Goal: Task Accomplishment & Management: Manage account settings

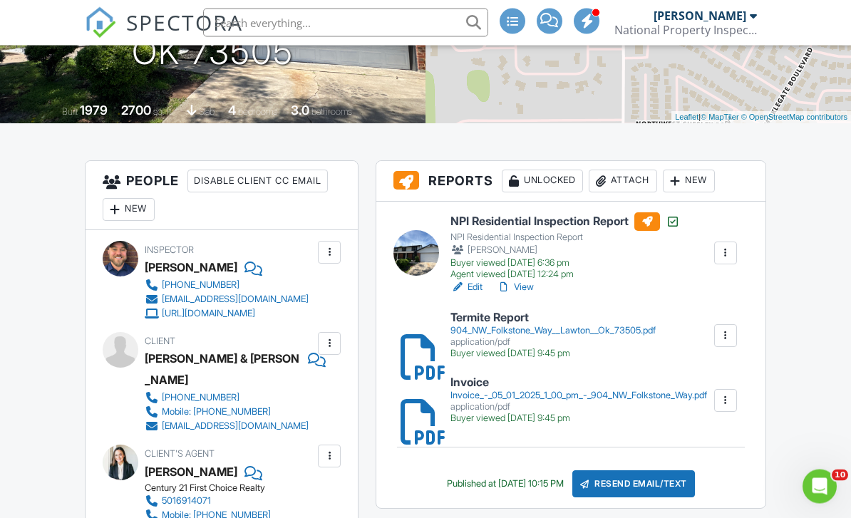
scroll to position [272, 0]
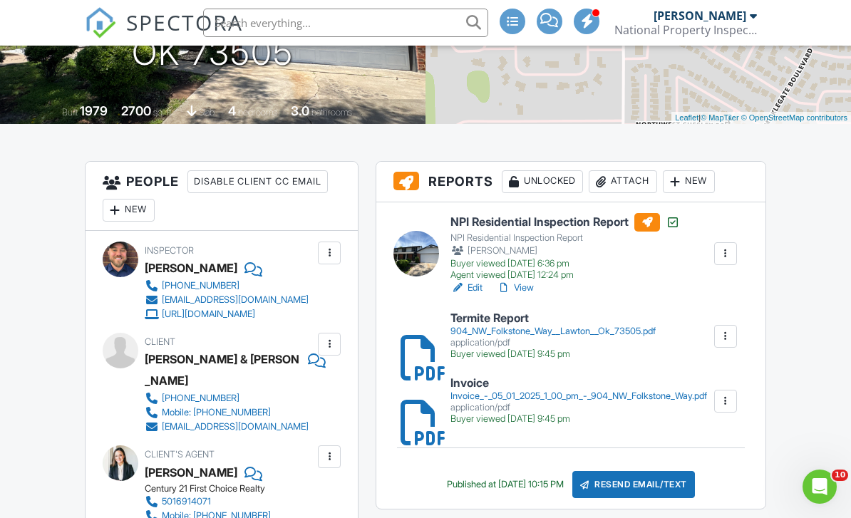
click at [524, 287] on link "View" at bounding box center [515, 288] width 37 height 14
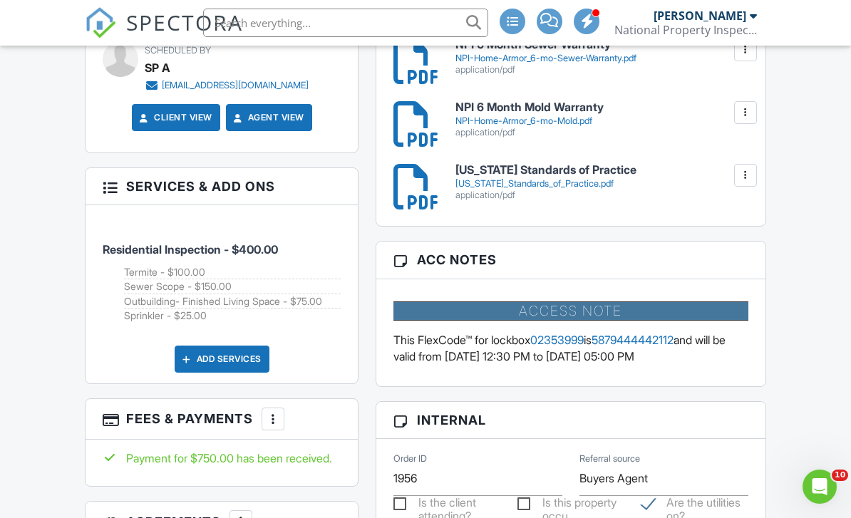
scroll to position [1027, 0]
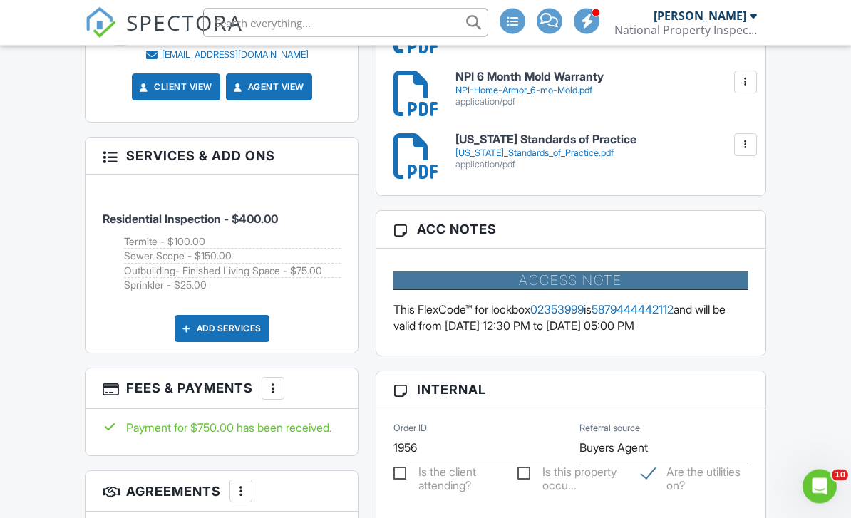
click at [274, 396] on div at bounding box center [273, 389] width 14 height 14
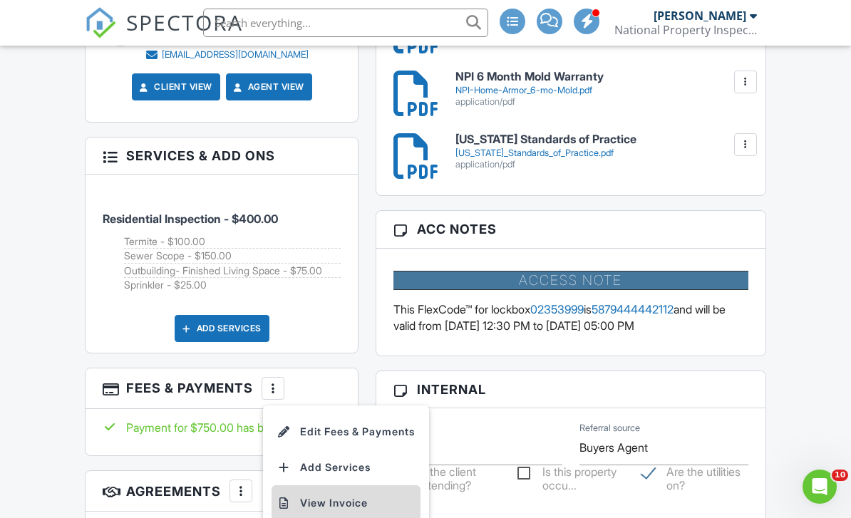
click at [321, 518] on li "View Invoice" at bounding box center [346, 504] width 149 height 36
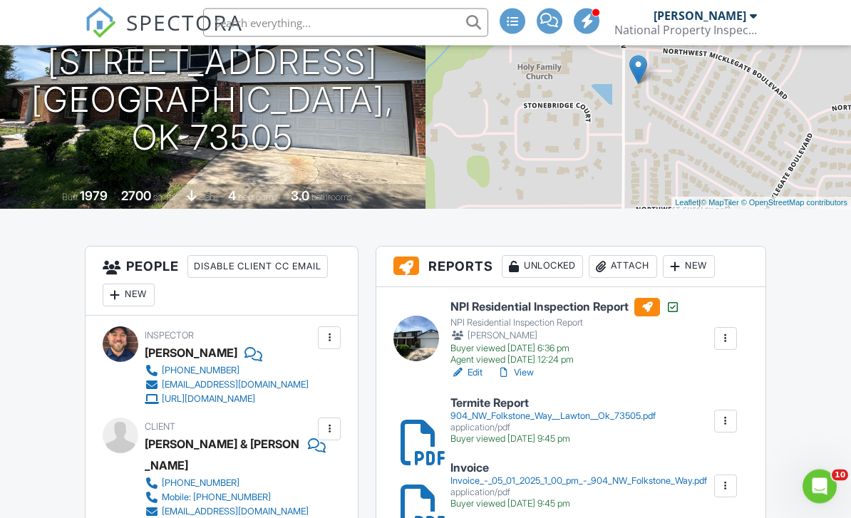
scroll to position [0, 0]
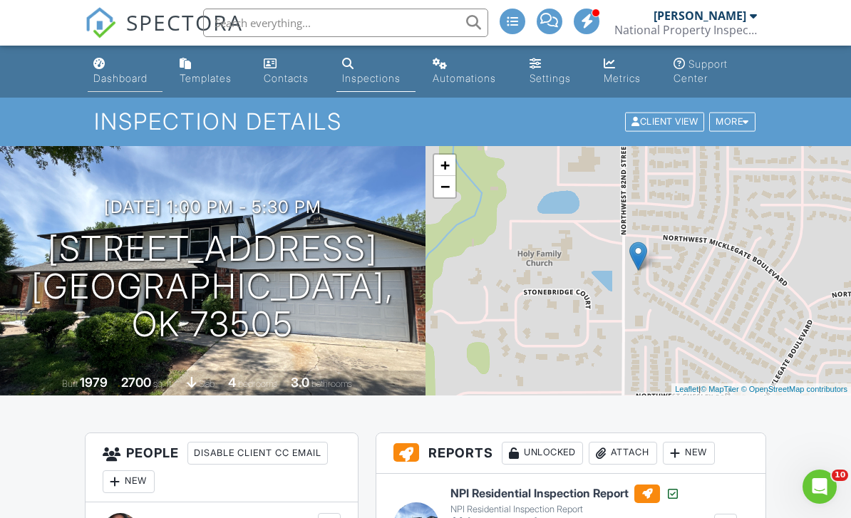
click at [138, 73] on div "Dashboard" at bounding box center [120, 78] width 54 height 12
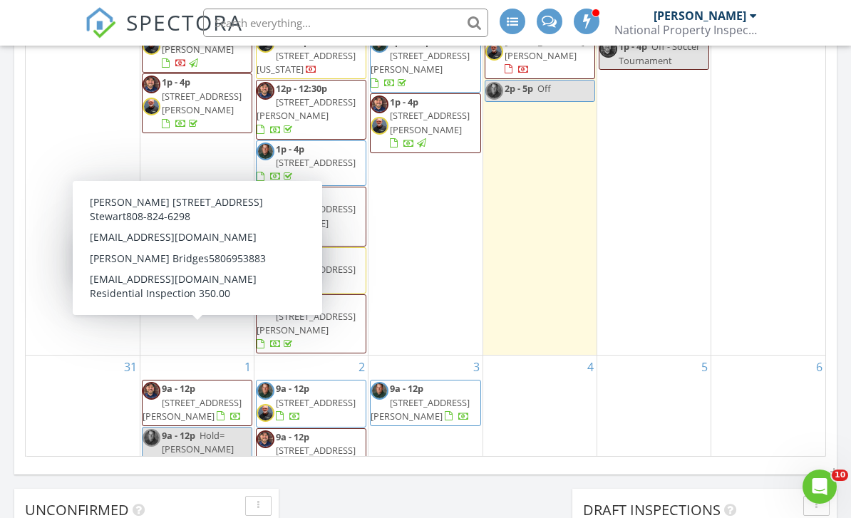
scroll to position [76, 0]
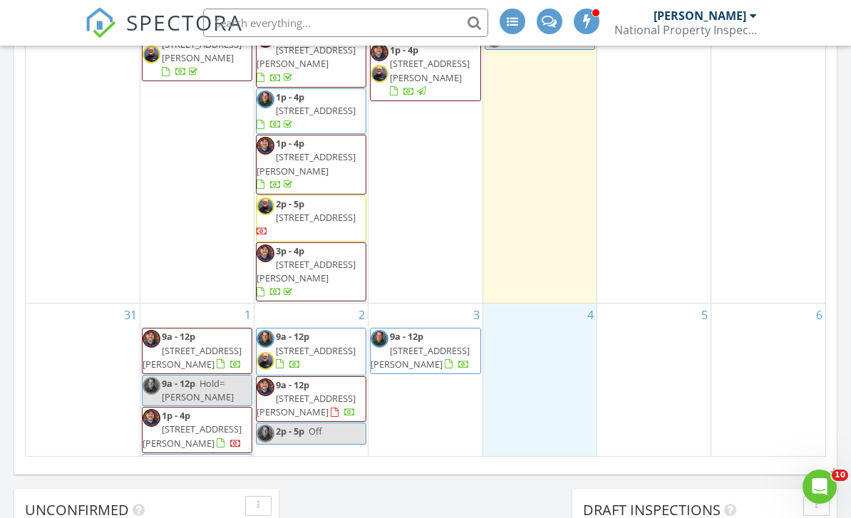
click at [518, 375] on div "4" at bounding box center [539, 402] width 113 height 197
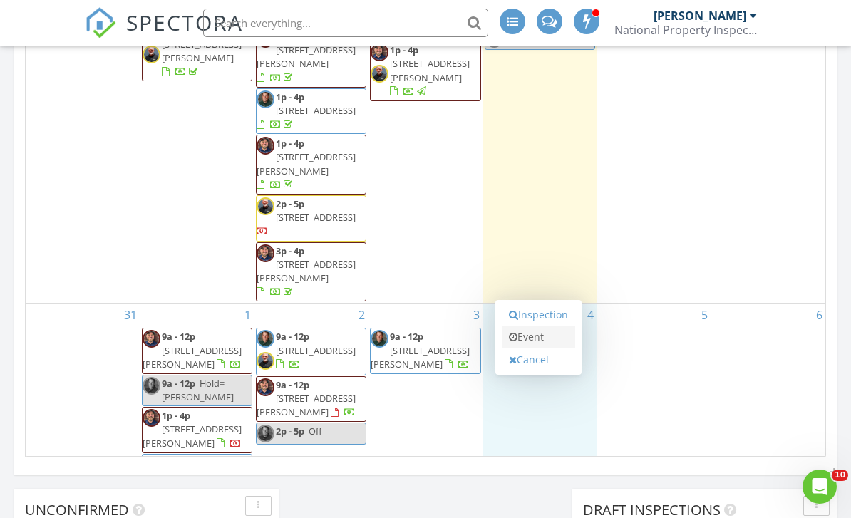
click at [538, 344] on link "Event" at bounding box center [538, 337] width 73 height 23
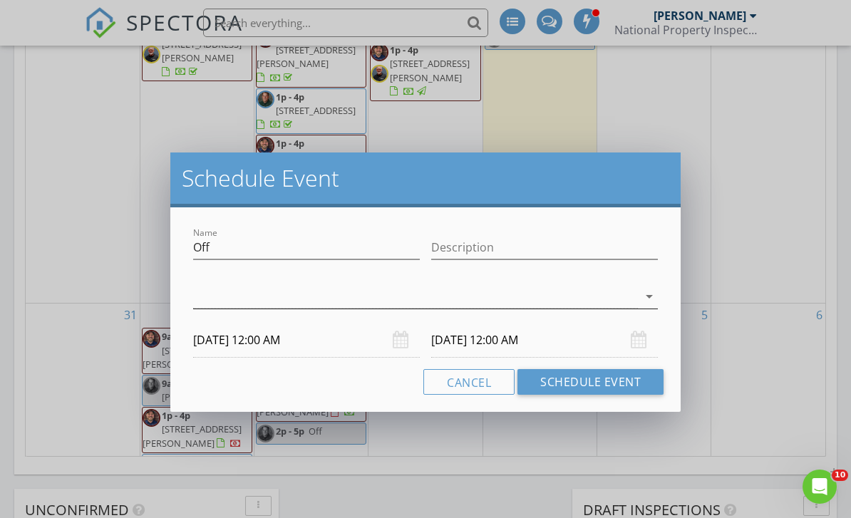
click at [651, 292] on icon "arrow_drop_down" at bounding box center [649, 296] width 17 height 17
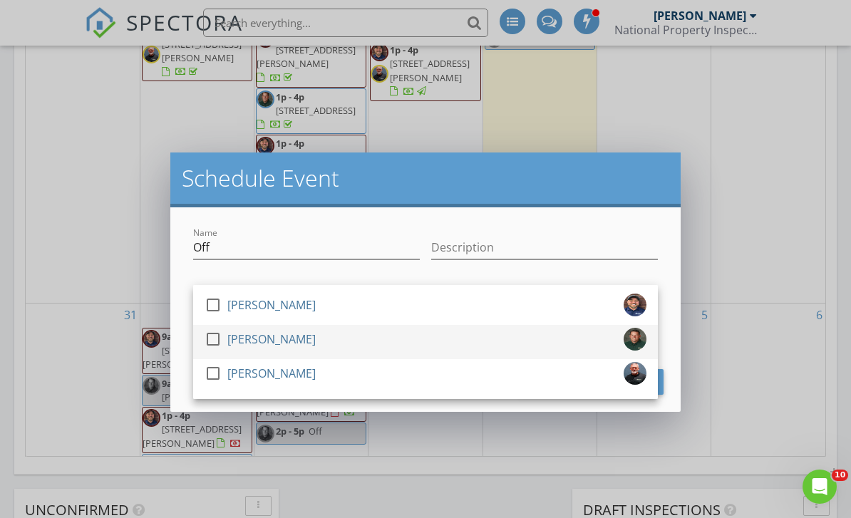
click at [212, 335] on div at bounding box center [213, 339] width 24 height 24
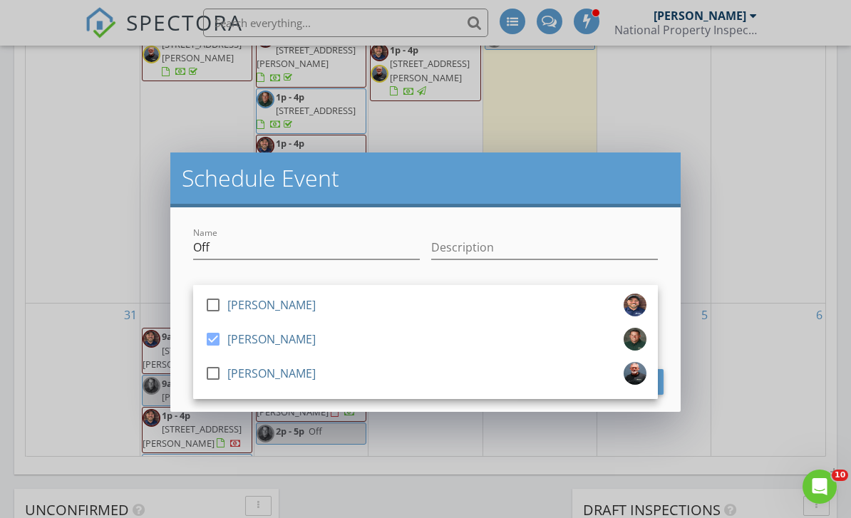
click at [277, 267] on div at bounding box center [306, 269] width 227 height 9
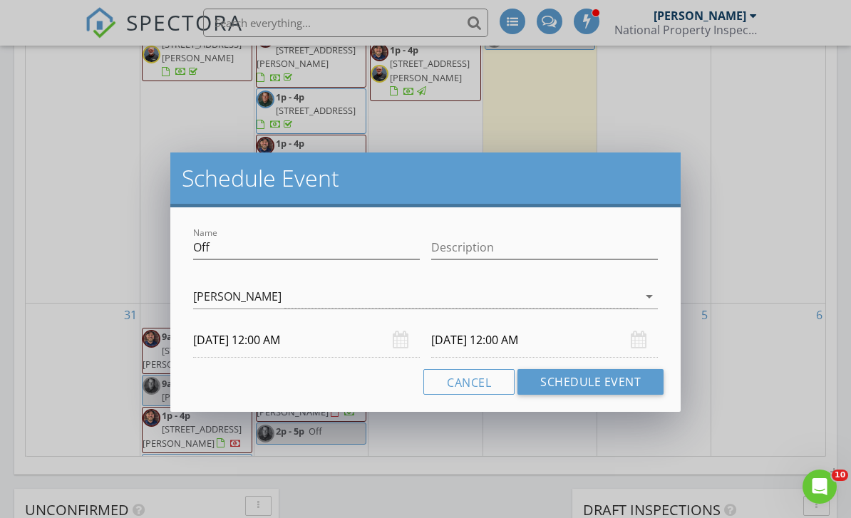
click at [274, 344] on input "09/04/2025 12:00 AM" at bounding box center [306, 340] width 227 height 35
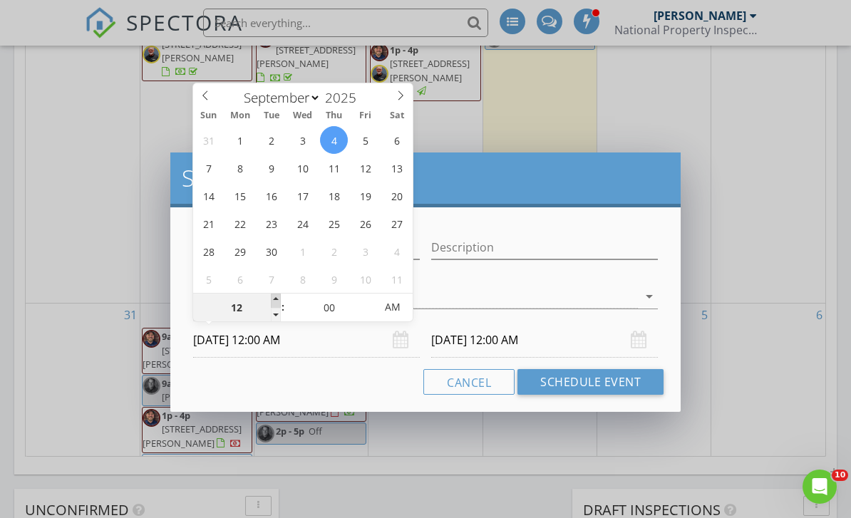
type input "01"
type input "09/04/2025 1:00 AM"
click at [278, 299] on span at bounding box center [276, 301] width 10 height 14
type input "02"
type input "09/04/2025 2:00 AM"
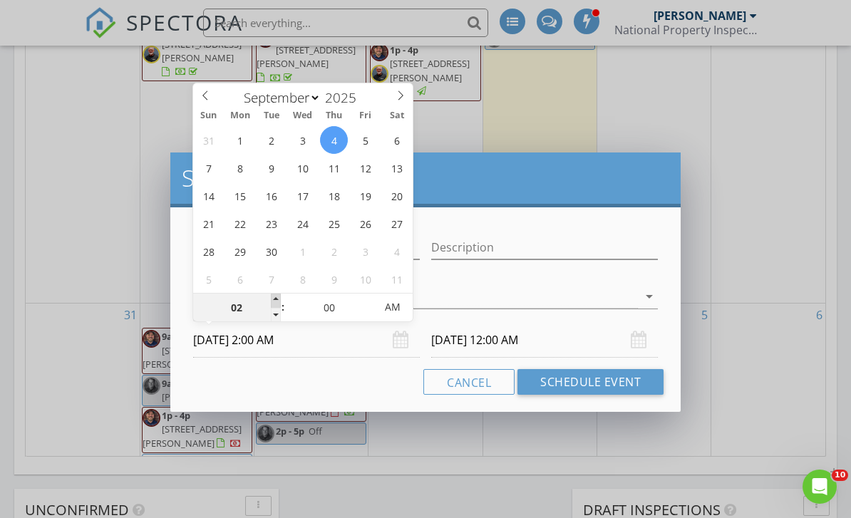
click at [278, 299] on span at bounding box center [276, 301] width 10 height 14
type input "09/05/2025 2:00 AM"
type input "09/04/2025 2:00 PM"
type input "09/05/2025 2:00 PM"
click at [390, 314] on span "AM" at bounding box center [392, 307] width 39 height 29
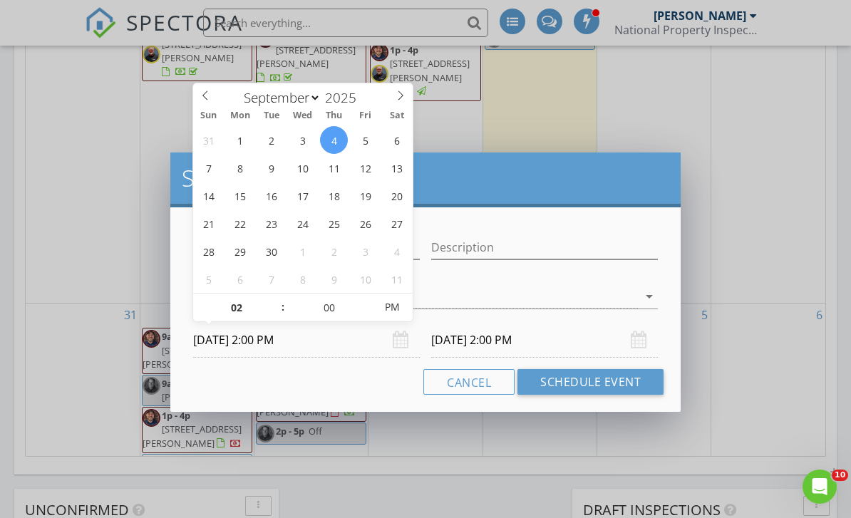
click at [332, 415] on div "Schedule Event Name Off Description check_box_outline_blank Dustin Snell check_…" at bounding box center [425, 259] width 851 height 518
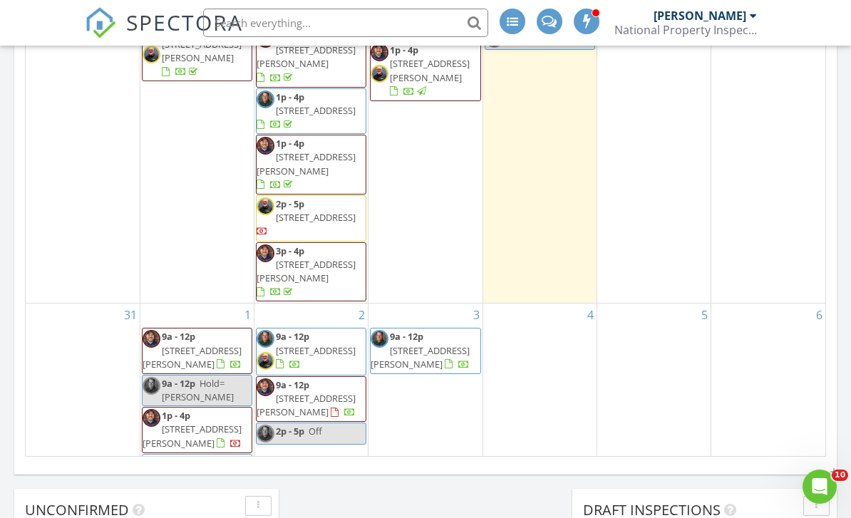
click at [527, 371] on div "4" at bounding box center [539, 402] width 113 height 197
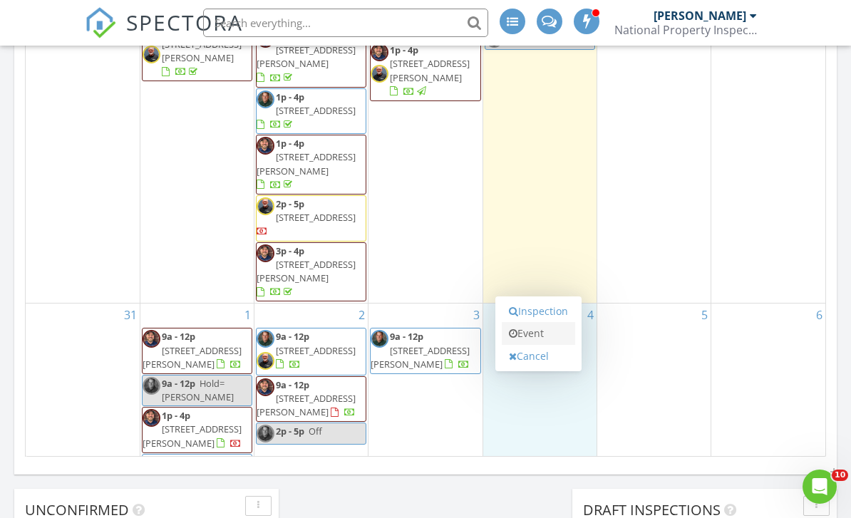
click at [539, 339] on link "Event" at bounding box center [538, 333] width 73 height 23
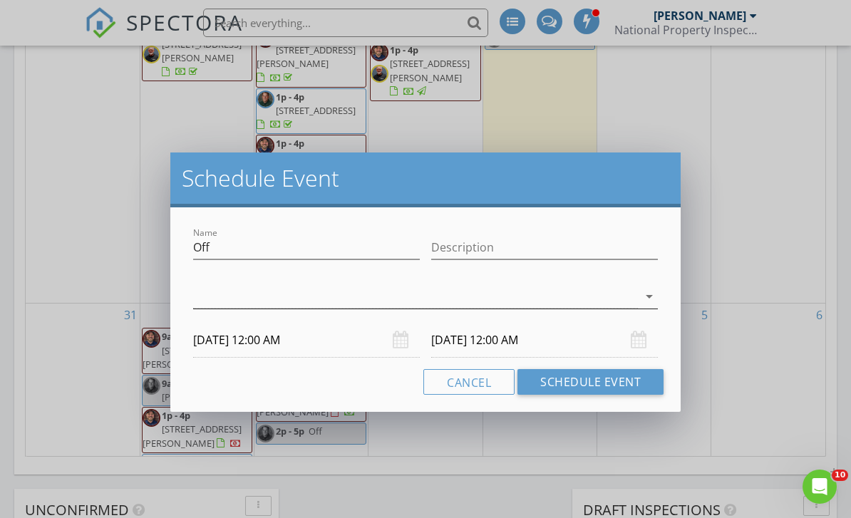
click at [361, 296] on div at bounding box center [415, 297] width 445 height 24
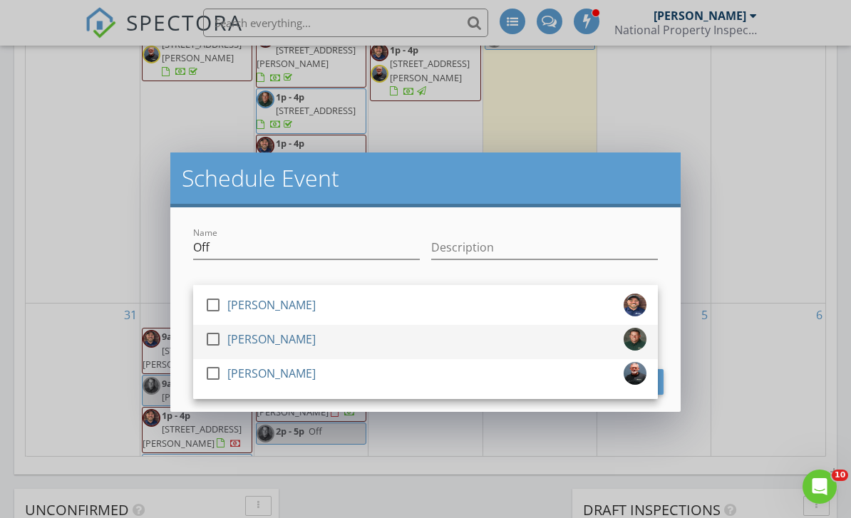
click at [212, 337] on div at bounding box center [213, 339] width 24 height 24
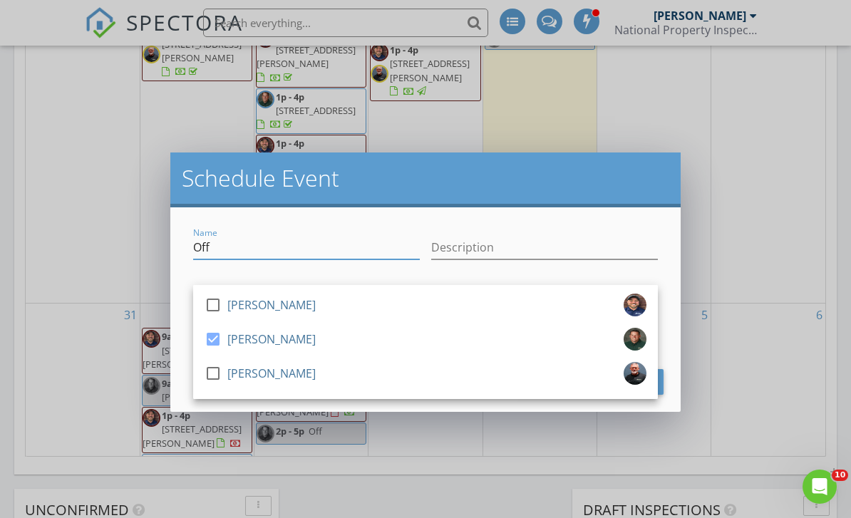
click at [277, 247] on input "Off" at bounding box center [306, 248] width 227 height 24
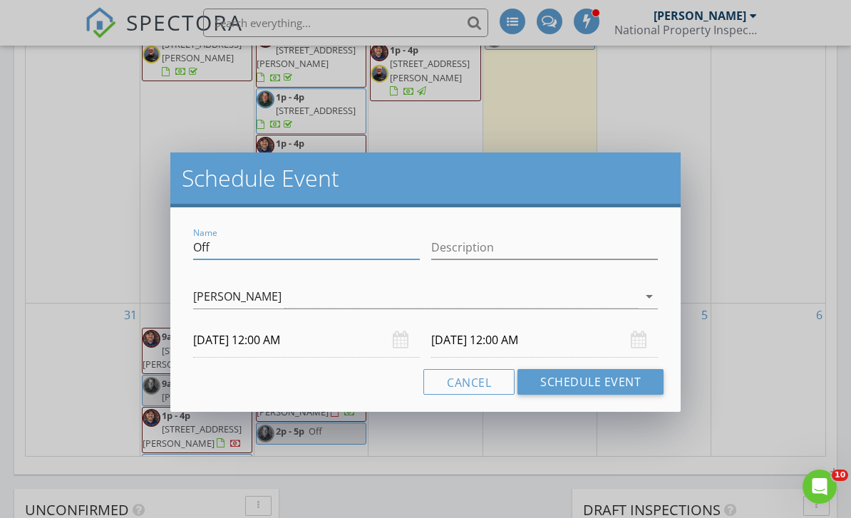
click at [272, 342] on input "09/04/2025 12:00 AM" at bounding box center [306, 340] width 227 height 35
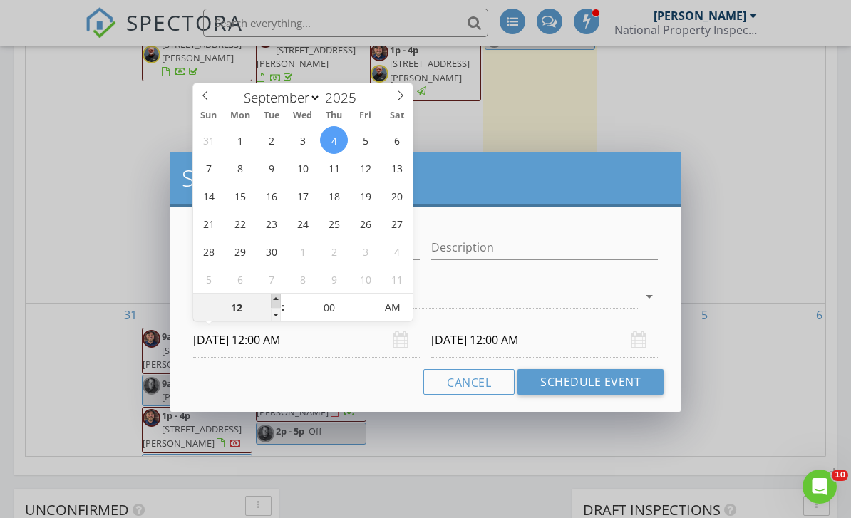
type input "01"
type input "09/04/2025 1:00 AM"
click at [276, 299] on span at bounding box center [276, 301] width 10 height 14
type input "02"
type input "09/04/2025 2:00 AM"
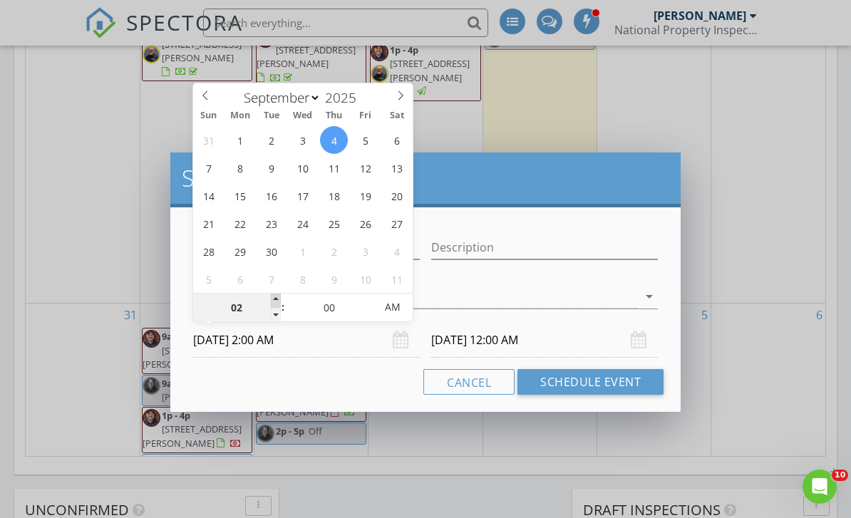
click at [276, 299] on span at bounding box center [276, 301] width 10 height 14
type input "09/05/2025 2:00 AM"
type input "09/04/2025 2:00 PM"
click at [361, 385] on div "Cancel Schedule Event" at bounding box center [426, 382] width 476 height 26
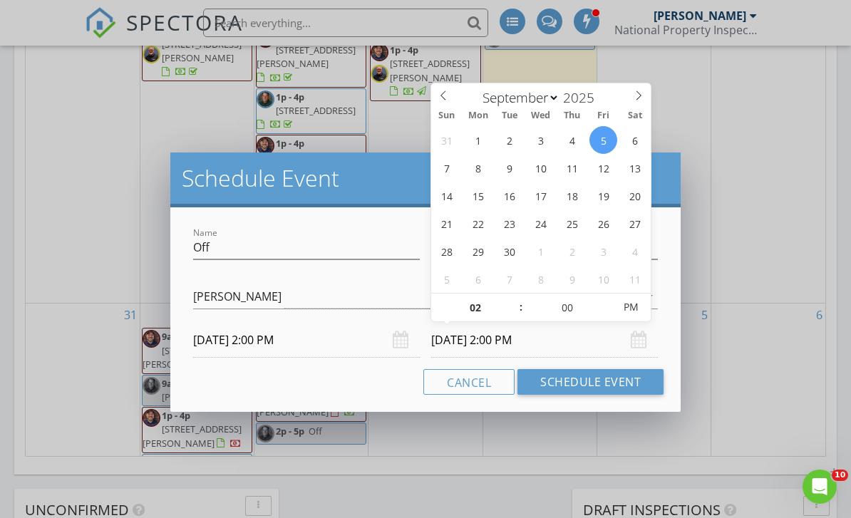
click at [455, 342] on input "09/05/2025 2:00 PM" at bounding box center [544, 340] width 227 height 35
type input "09/04/2025 2:00 PM"
type input "03"
type input "09/04/2025 3:00 PM"
click at [513, 297] on span at bounding box center [514, 301] width 10 height 14
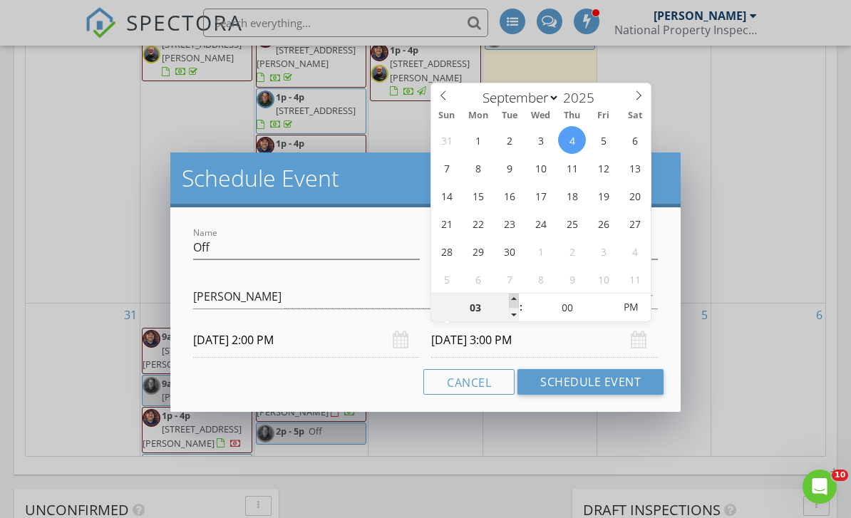
type input "04"
type input "09/04/2025 4:00 PM"
click at [513, 297] on span at bounding box center [514, 301] width 10 height 14
type input "05"
type input "09/04/2025 5:00 PM"
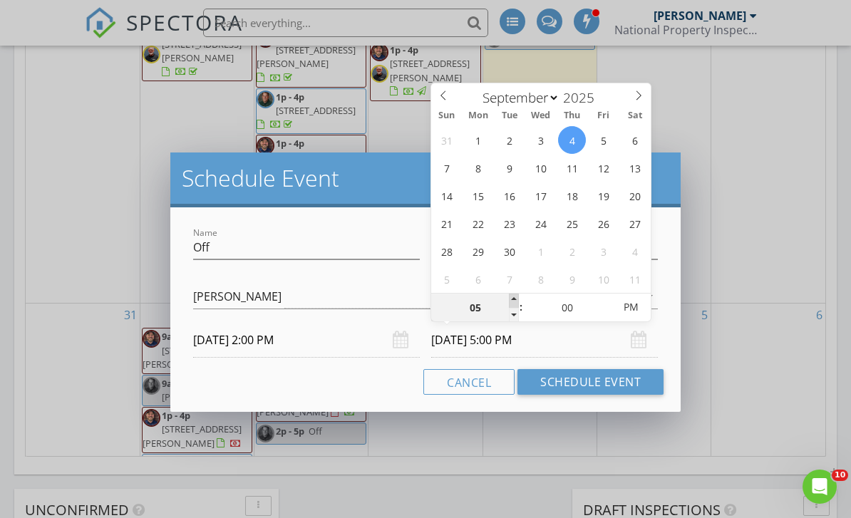
click at [513, 297] on span at bounding box center [514, 301] width 10 height 14
click at [366, 384] on div "Cancel Schedule Event" at bounding box center [426, 382] width 476 height 26
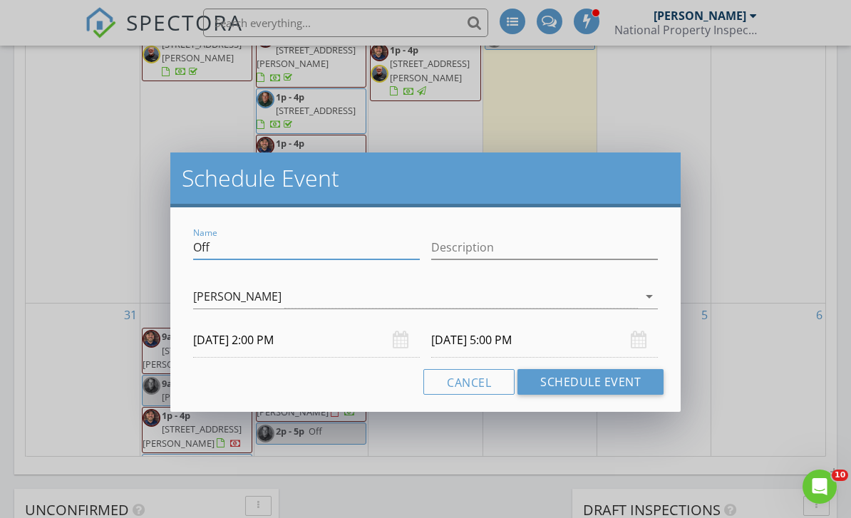
click at [255, 255] on input "Off" at bounding box center [306, 248] width 227 height 24
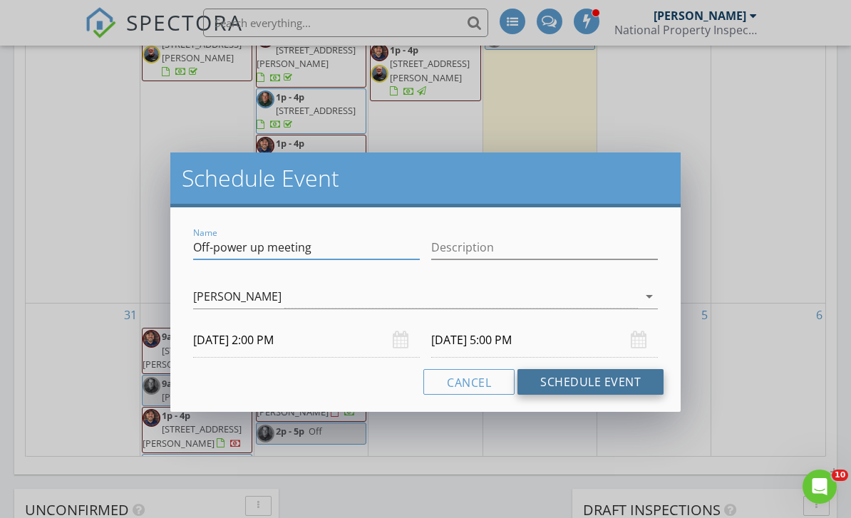
type input "Off-power up meeting"
click at [640, 385] on button "Schedule Event" at bounding box center [591, 382] width 146 height 26
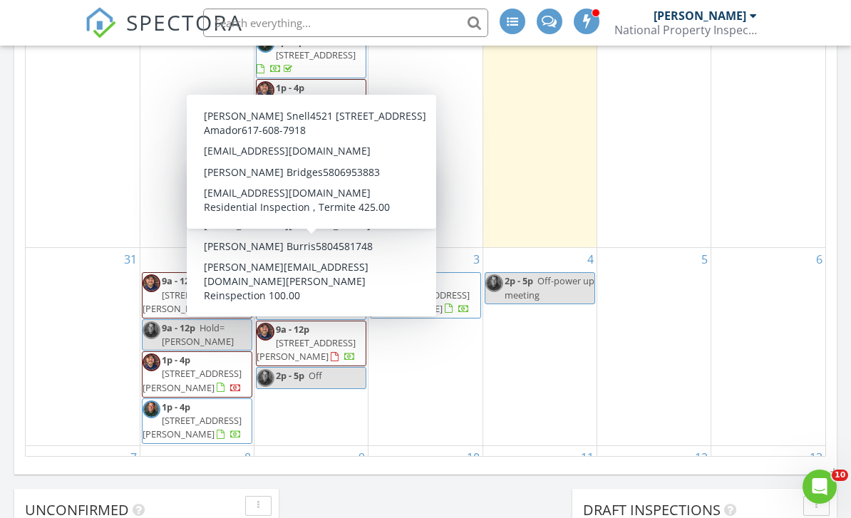
scroll to position [130, 0]
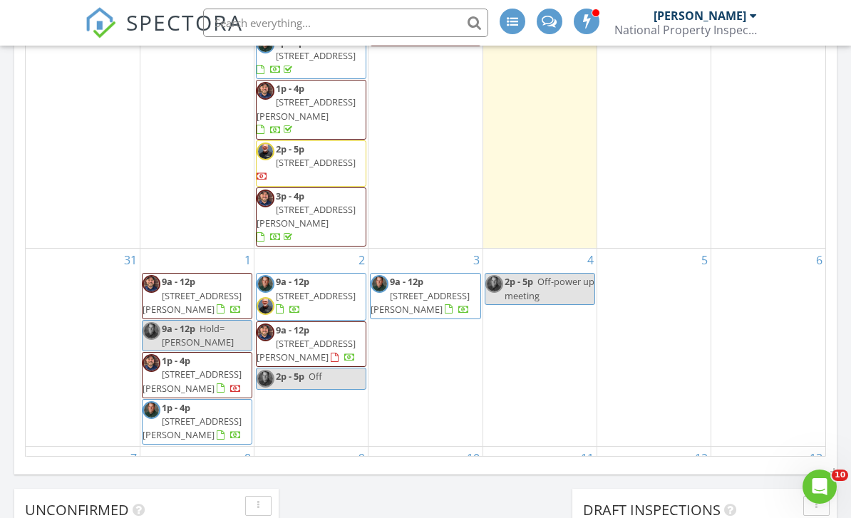
click at [66, 23] on nav "SPECTORA Mark Schucker National Property Inspections Role: Inspector Dashboard …" at bounding box center [425, 23] width 851 height 46
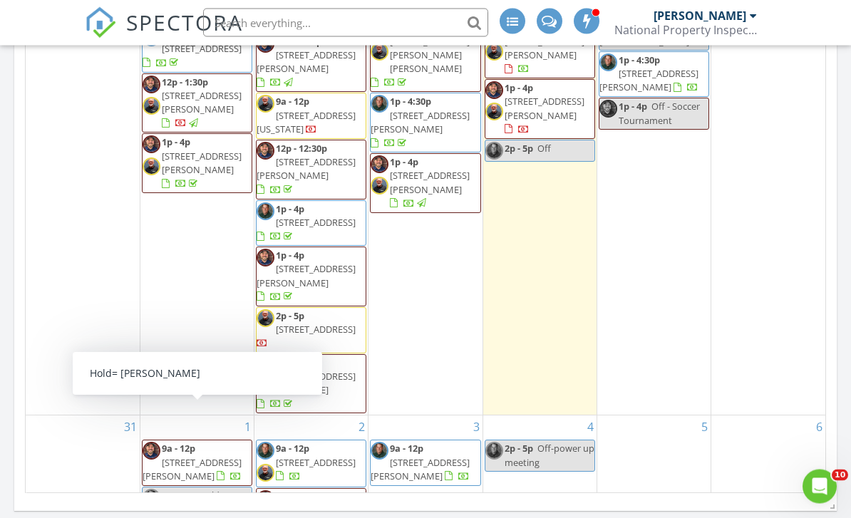
scroll to position [829, 0]
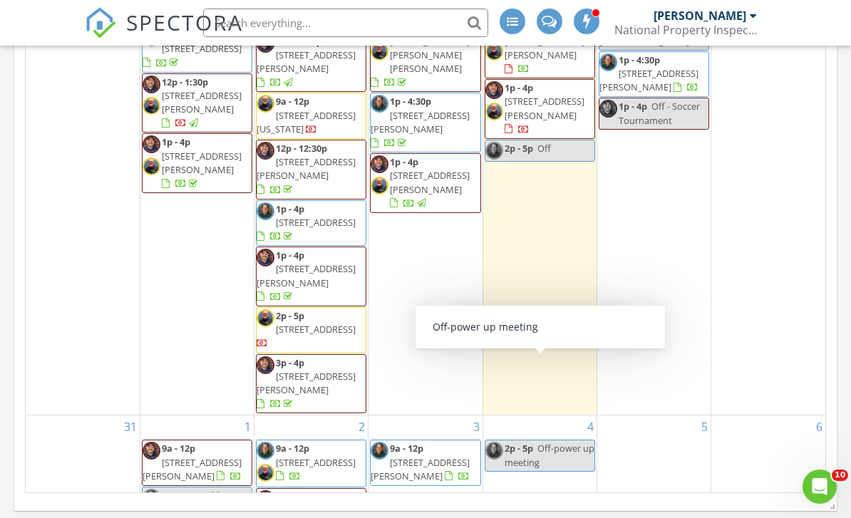
click at [549, 442] on span "Off-power up meeting" at bounding box center [550, 455] width 90 height 26
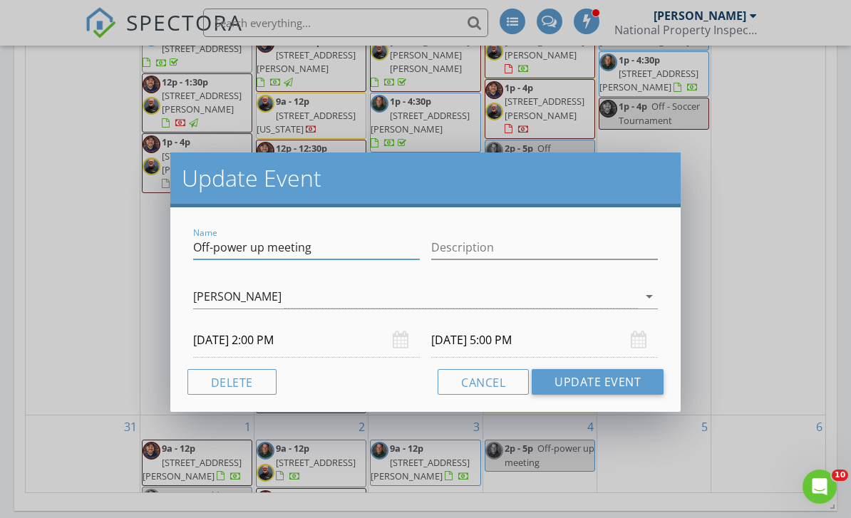
click at [266, 252] on input "Off-power up meeting" at bounding box center [306, 248] width 227 height 24
type input "Off-NPI meeting"
click at [642, 374] on button "Update Event" at bounding box center [598, 382] width 132 height 26
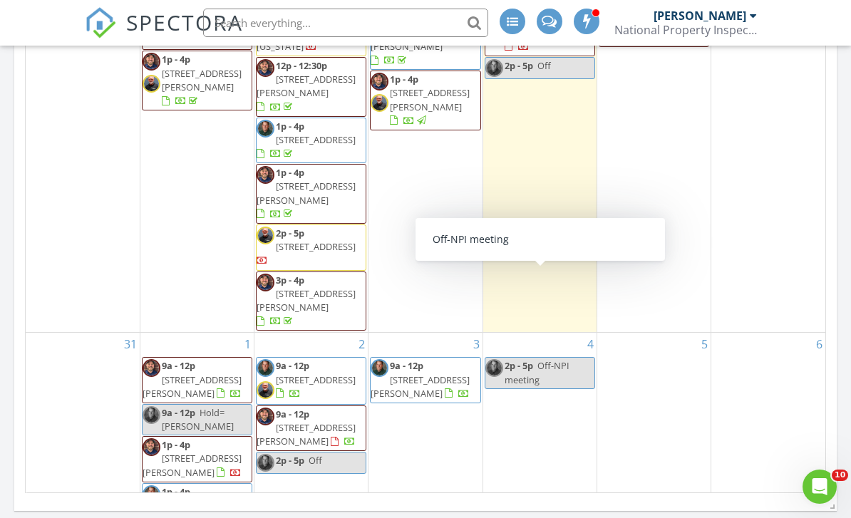
scroll to position [88, 0]
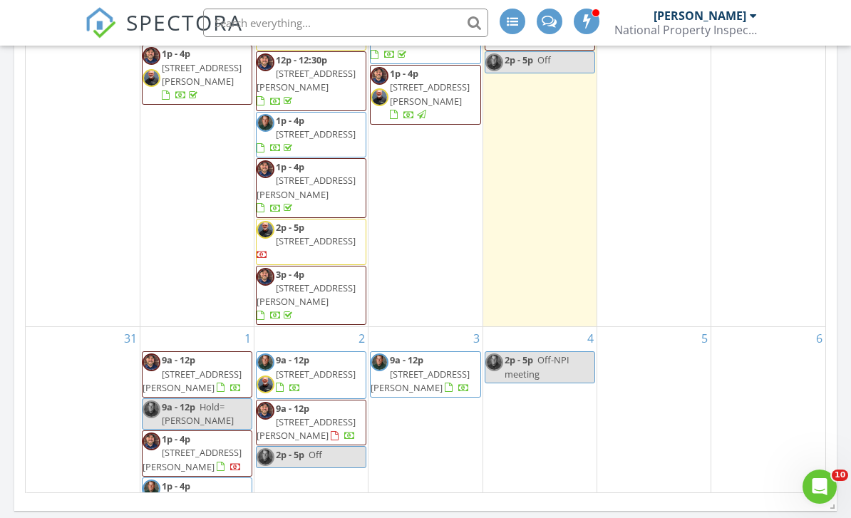
click at [331, 368] on span "181642 N 2980 Rd, Loco 73442" at bounding box center [316, 374] width 80 height 13
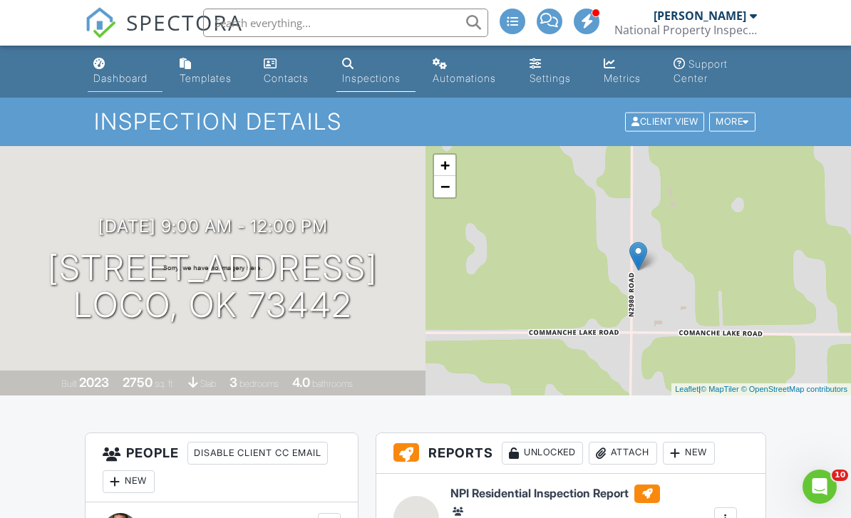
click at [130, 75] on div "Dashboard" at bounding box center [120, 78] width 54 height 12
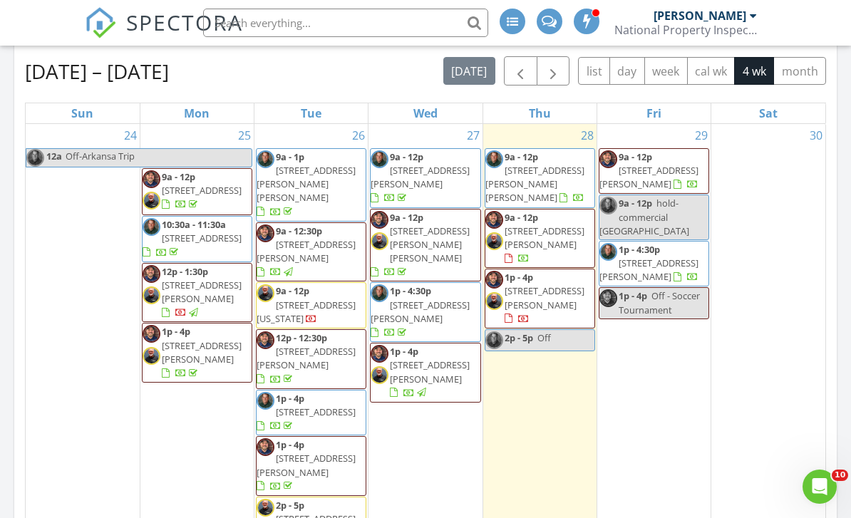
click at [426, 359] on span "1612 NW 26th St, Lawton 73505" at bounding box center [430, 372] width 80 height 26
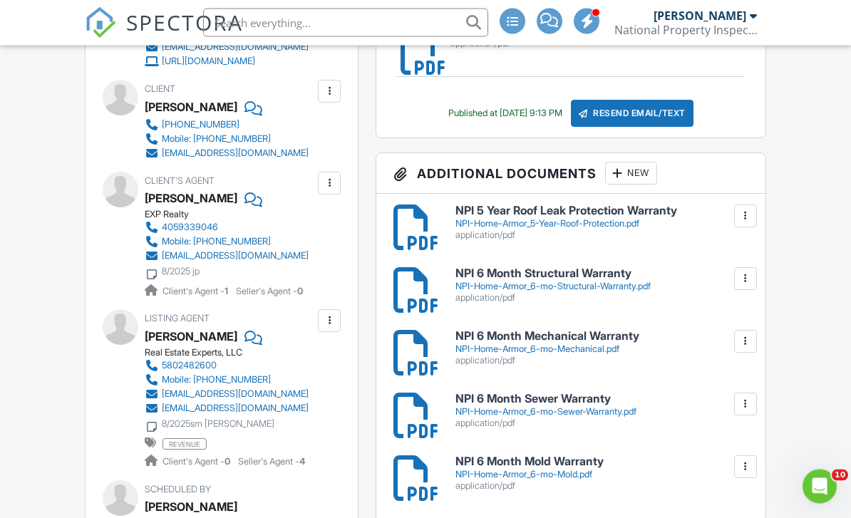
scroll to position [616, 0]
